Goal: Transaction & Acquisition: Purchase product/service

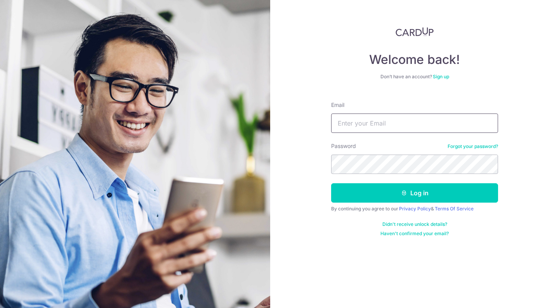
type input "[EMAIL_ADDRESS][DOMAIN_NAME]"
click at [414, 193] on button "Log in" at bounding box center [414, 193] width 167 height 19
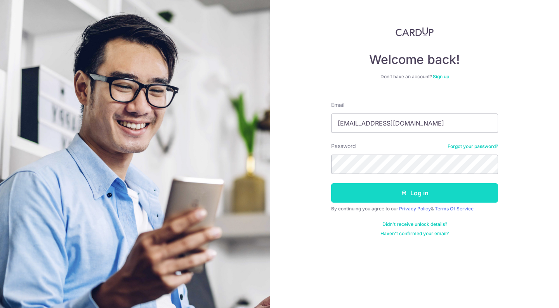
click at [370, 191] on button "Log in" at bounding box center [414, 193] width 167 height 19
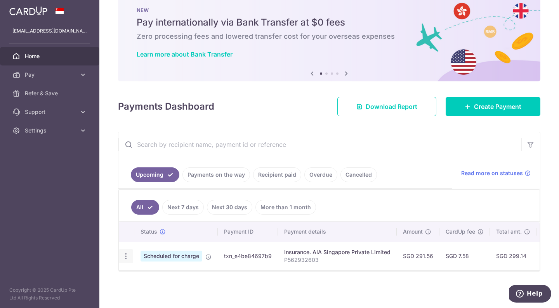
click at [127, 254] on icon "button" at bounding box center [126, 257] width 8 height 8
click at [149, 296] on span "Cancel payment" at bounding box center [167, 296] width 52 height 9
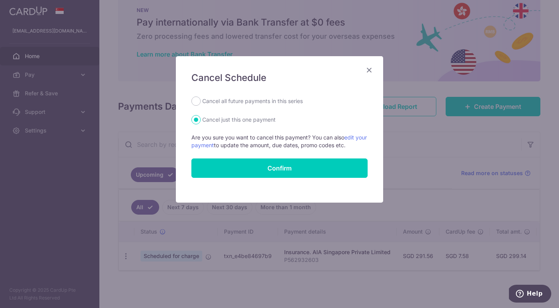
click at [248, 99] on label "Cancel all future payments in this series" at bounding box center [252, 101] width 100 height 9
click at [201, 99] on input "Cancel all future payments in this series" at bounding box center [195, 101] width 9 height 9
radio input "true"
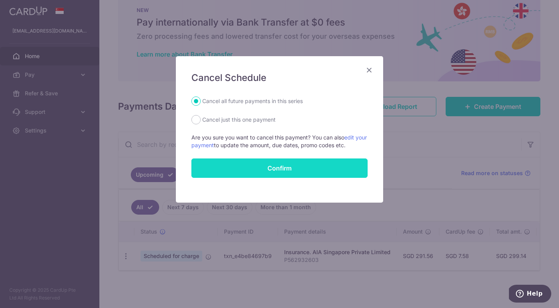
click at [260, 163] on button "Confirm" at bounding box center [279, 168] width 176 height 19
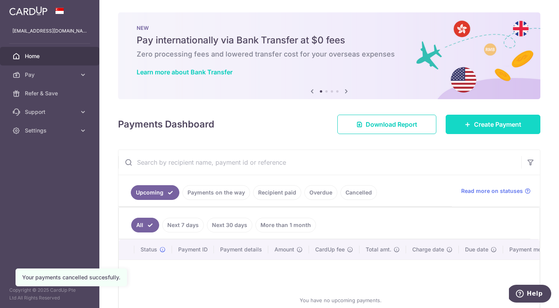
click at [471, 129] on link "Create Payment" at bounding box center [492, 124] width 95 height 19
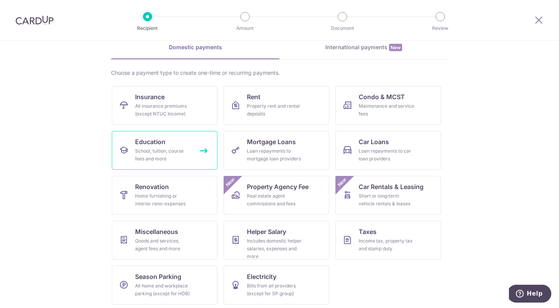
scroll to position [36, 0]
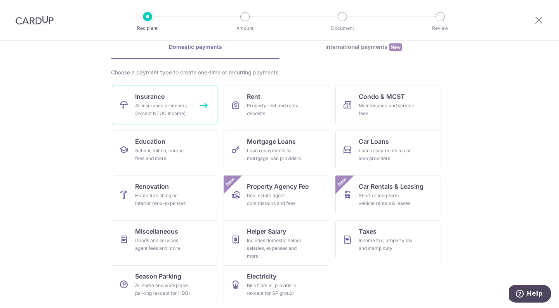
click at [155, 107] on div "All insurance premiums (except NTUC Income)" at bounding box center [163, 110] width 56 height 16
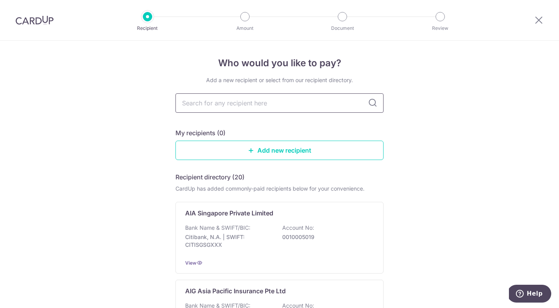
click at [237, 106] on input "text" at bounding box center [279, 103] width 208 height 19
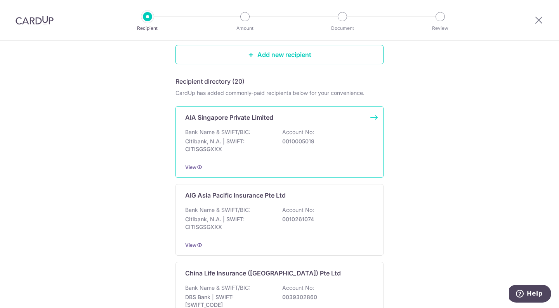
scroll to position [96, 0]
click at [224, 146] on p "Citibank, N.A. | SWIFT: CITISGSGXXX" at bounding box center [228, 145] width 87 height 16
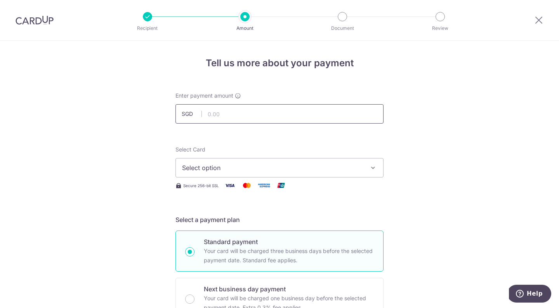
click at [231, 119] on input "text" at bounding box center [279, 113] width 208 height 19
type input "1,061.80"
click at [246, 170] on span "Select option" at bounding box center [272, 167] width 181 height 9
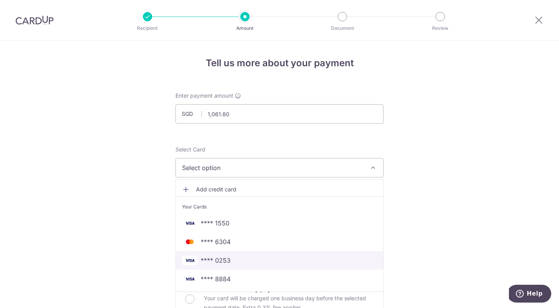
click at [227, 255] on link "**** 0253" at bounding box center [279, 260] width 207 height 19
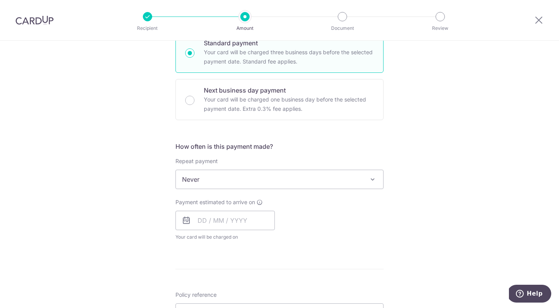
scroll to position [201, 0]
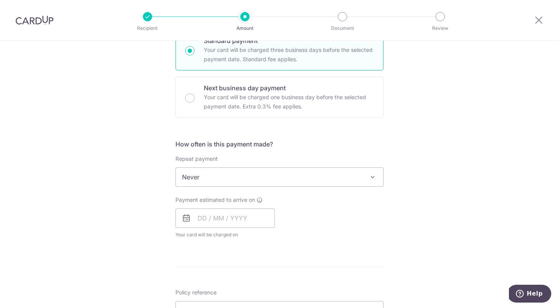
click at [229, 182] on span "Never" at bounding box center [279, 177] width 207 height 19
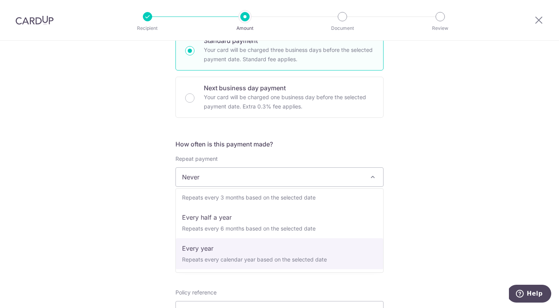
scroll to position [109, 0]
select select "6"
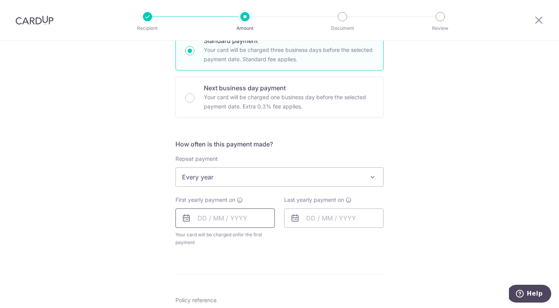
click at [229, 219] on input "text" at bounding box center [224, 218] width 99 height 19
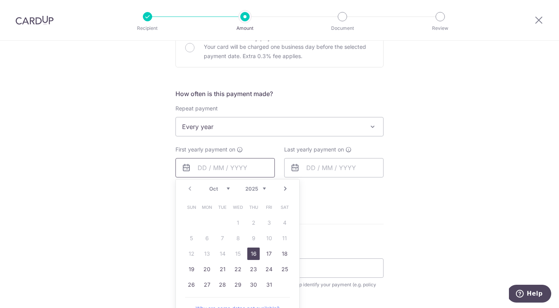
scroll to position [253, 0]
click at [251, 250] on link "16" at bounding box center [253, 253] width 12 height 12
type input "[DATE]"
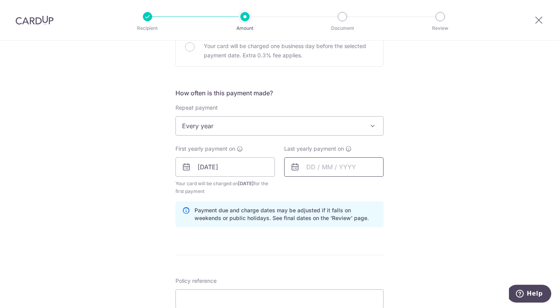
click at [317, 167] on input "text" at bounding box center [333, 167] width 99 height 19
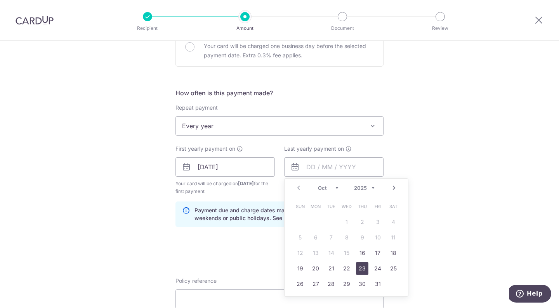
click at [364, 268] on link "23" at bounding box center [362, 269] width 12 height 12
type input "23/10/2025"
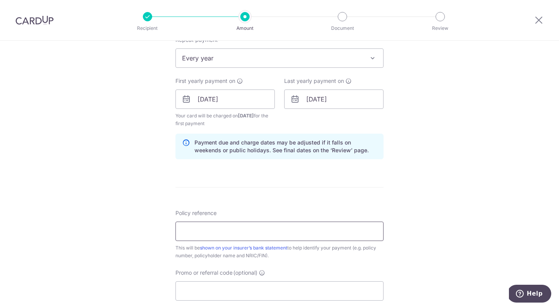
scroll to position [322, 0]
click at [269, 227] on input "Policy reference" at bounding box center [279, 230] width 208 height 19
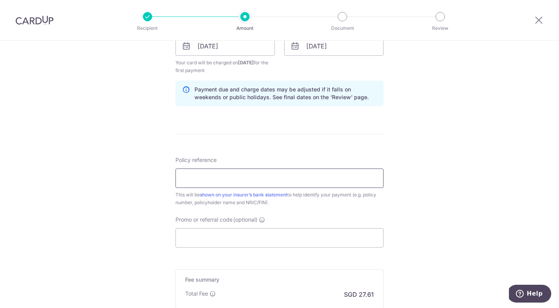
scroll to position [379, 0]
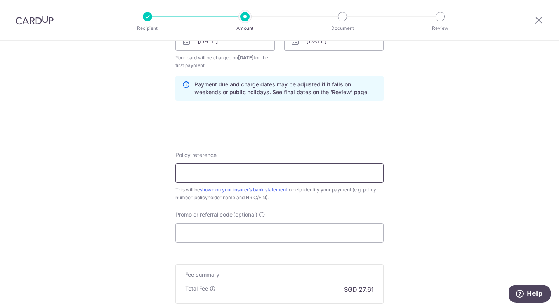
paste input "E220520593"
type input "E220520593"
click at [201, 235] on input "Promo or referral code (optional)" at bounding box center [279, 233] width 208 height 19
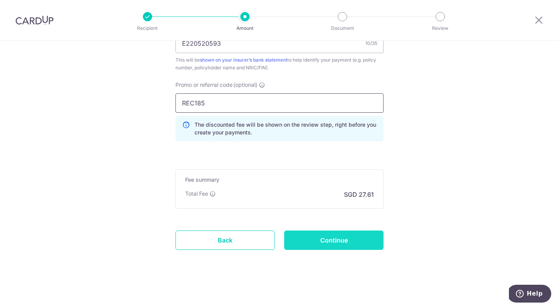
scroll to position [509, 0]
type input "REC185"
click at [312, 243] on input "Continue" at bounding box center [333, 240] width 99 height 19
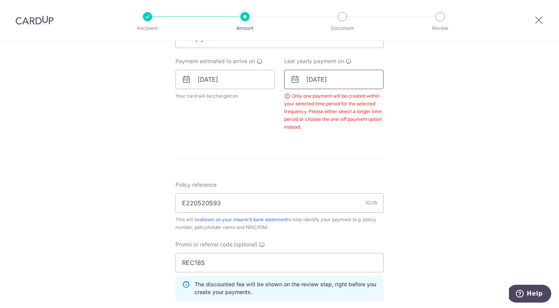
click at [327, 81] on input "23/10/2025" at bounding box center [333, 79] width 99 height 19
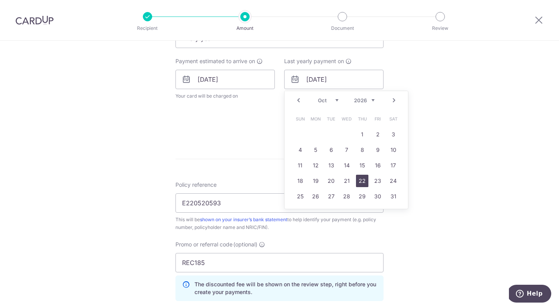
click at [363, 181] on link "22" at bounding box center [362, 181] width 12 height 12
type input "22/10/2026"
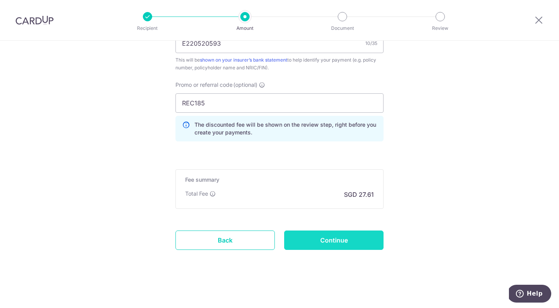
scroll to position [532, 0]
click at [348, 237] on input "Continue" at bounding box center [333, 240] width 99 height 19
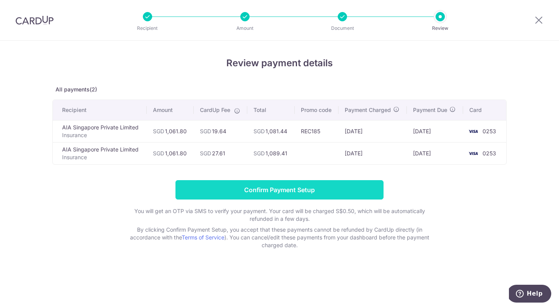
click at [273, 191] on input "Confirm Payment Setup" at bounding box center [279, 189] width 208 height 19
